Goal: Task Accomplishment & Management: Manage account settings

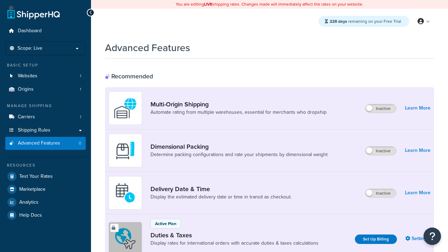
scroll to position [227, 0]
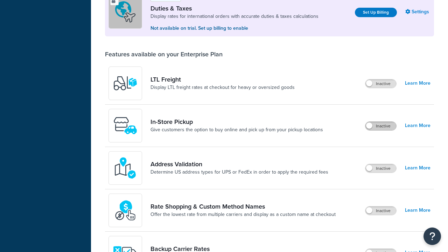
click at [381, 126] on label "Inactive" at bounding box center [381, 126] width 31 height 8
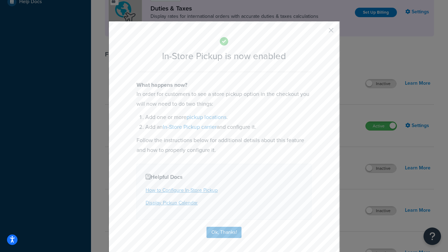
click at [321, 33] on button "button" at bounding box center [321, 33] width 2 height 2
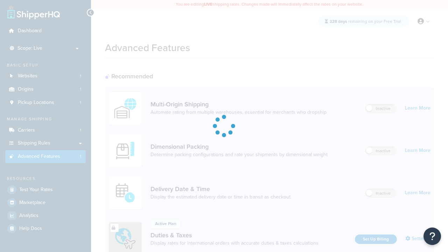
scroll to position [227, 0]
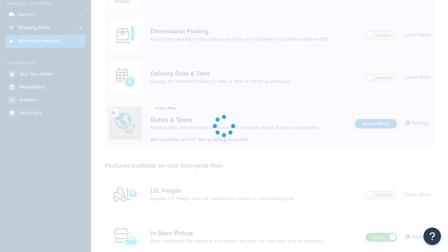
click at [381, 233] on label "Active" at bounding box center [381, 237] width 31 height 8
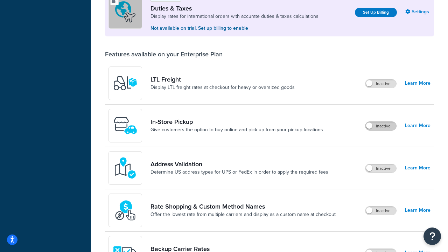
scroll to position [214, 0]
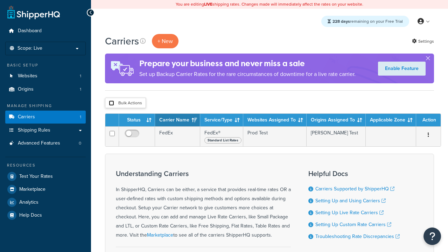
click at [111, 103] on input "checkbox" at bounding box center [111, 103] width 5 height 5
checkbox input "true"
click at [0, 0] on button "Delete" at bounding box center [0, 0] width 0 height 0
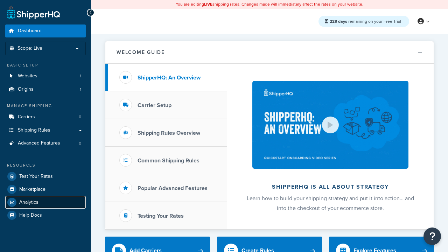
click at [29, 202] on span "Analytics" at bounding box center [28, 203] width 19 height 6
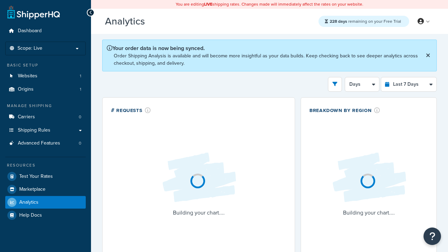
select select "last_7_days"
